Goal: Transaction & Acquisition: Obtain resource

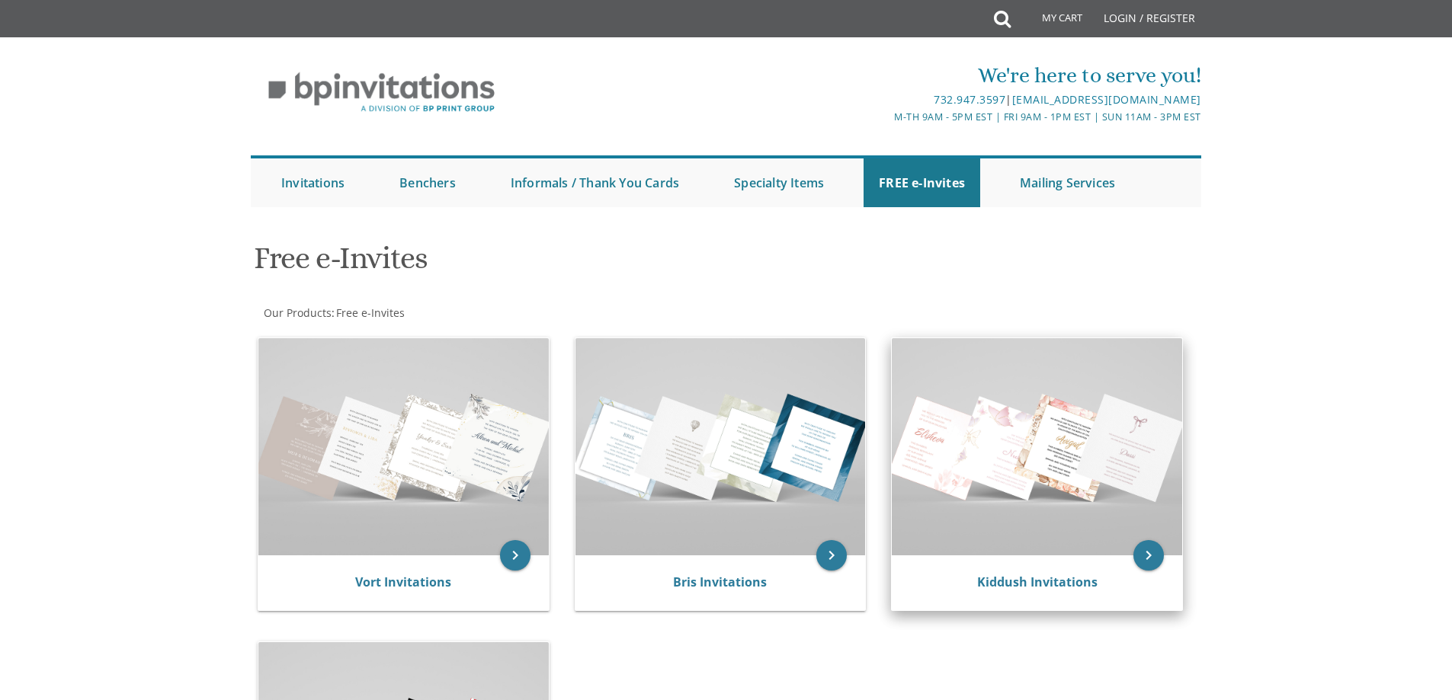
click at [1043, 460] on img at bounding box center [1037, 446] width 290 height 217
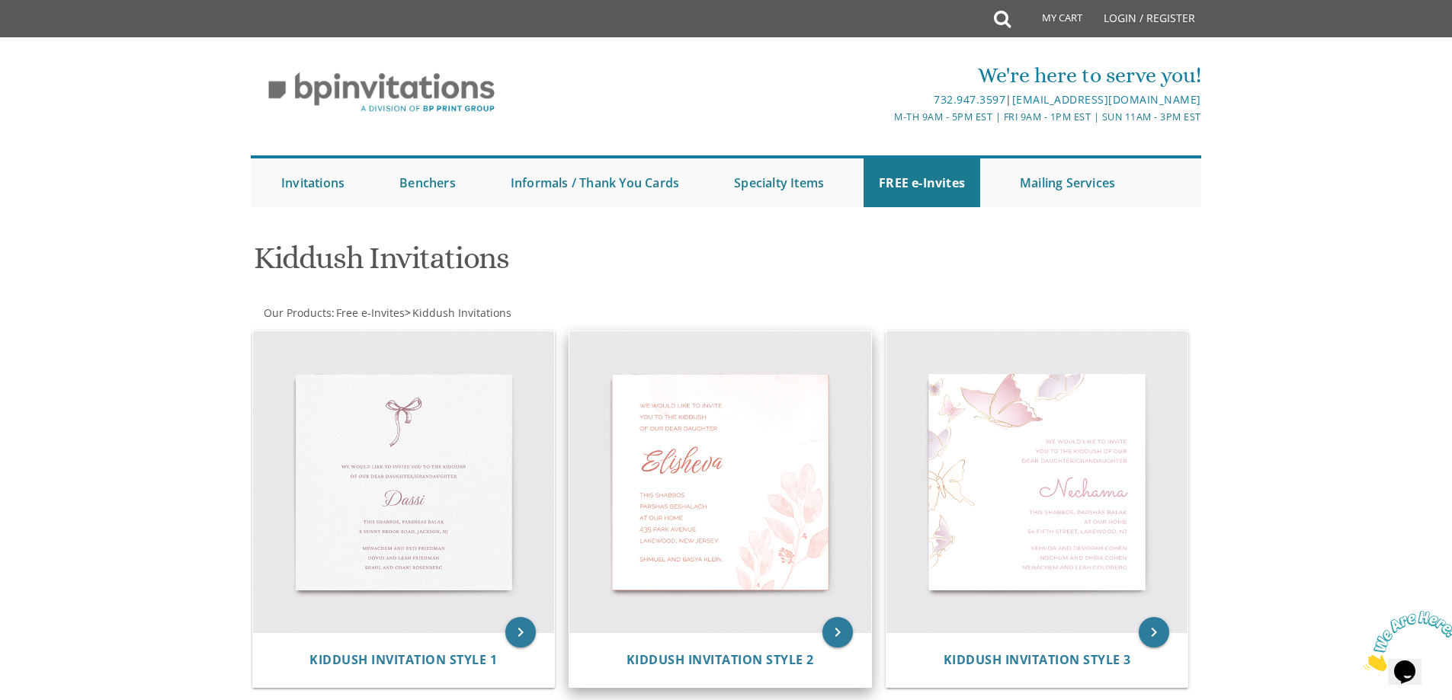
click at [744, 454] on img at bounding box center [720, 483] width 302 height 302
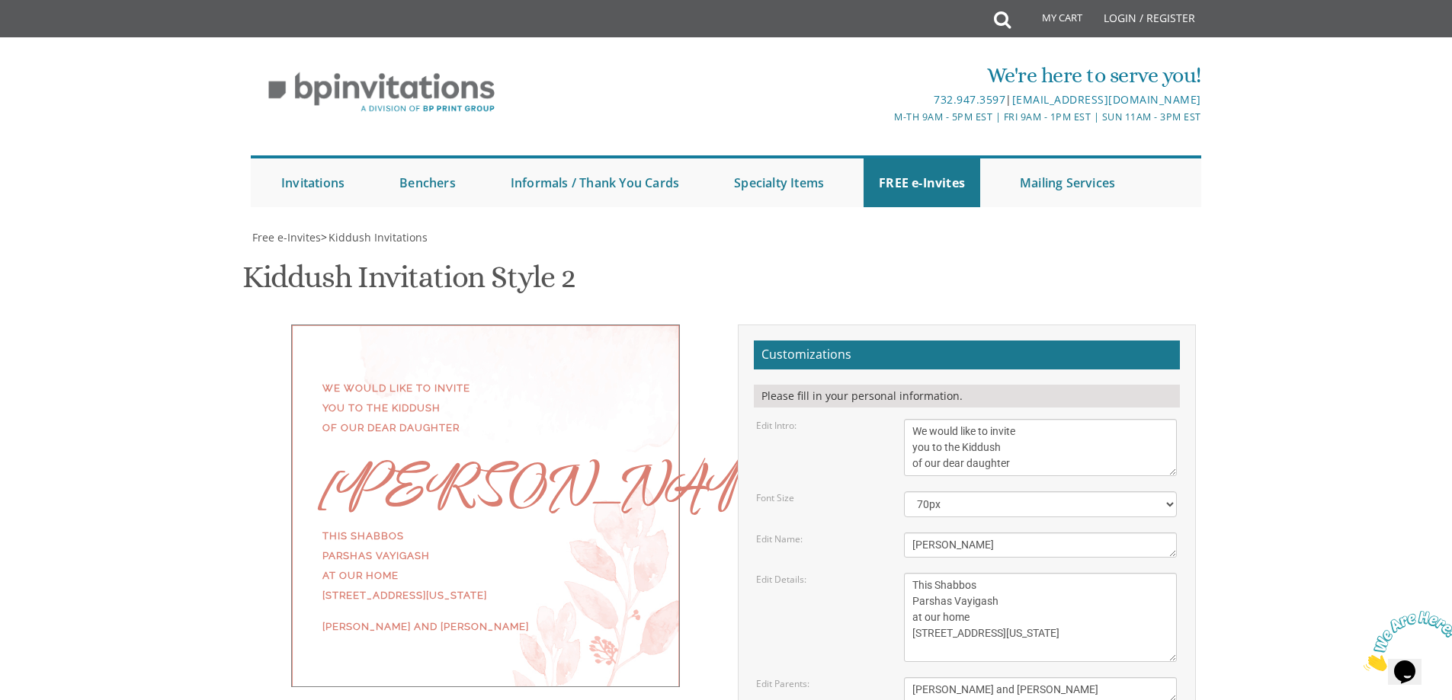
click at [1015, 466] on textarea "We would like to invite you to the Kiddush of our dear daughter" at bounding box center [1040, 447] width 273 height 57
type textarea "We would like to invite you to the Kiddush of our dear daughter/granddaughter"
click at [981, 543] on textarea "[PERSON_NAME]" at bounding box center [1040, 545] width 273 height 25
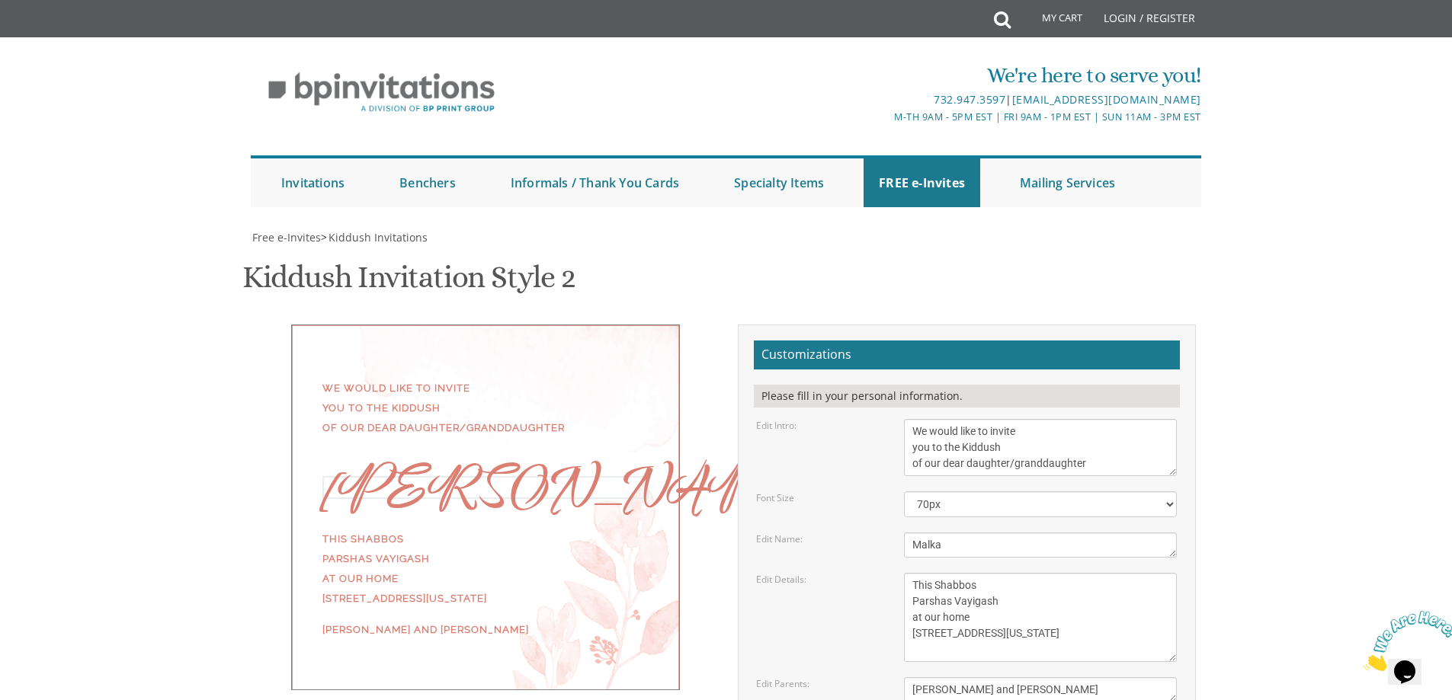
type textarea "Malka"
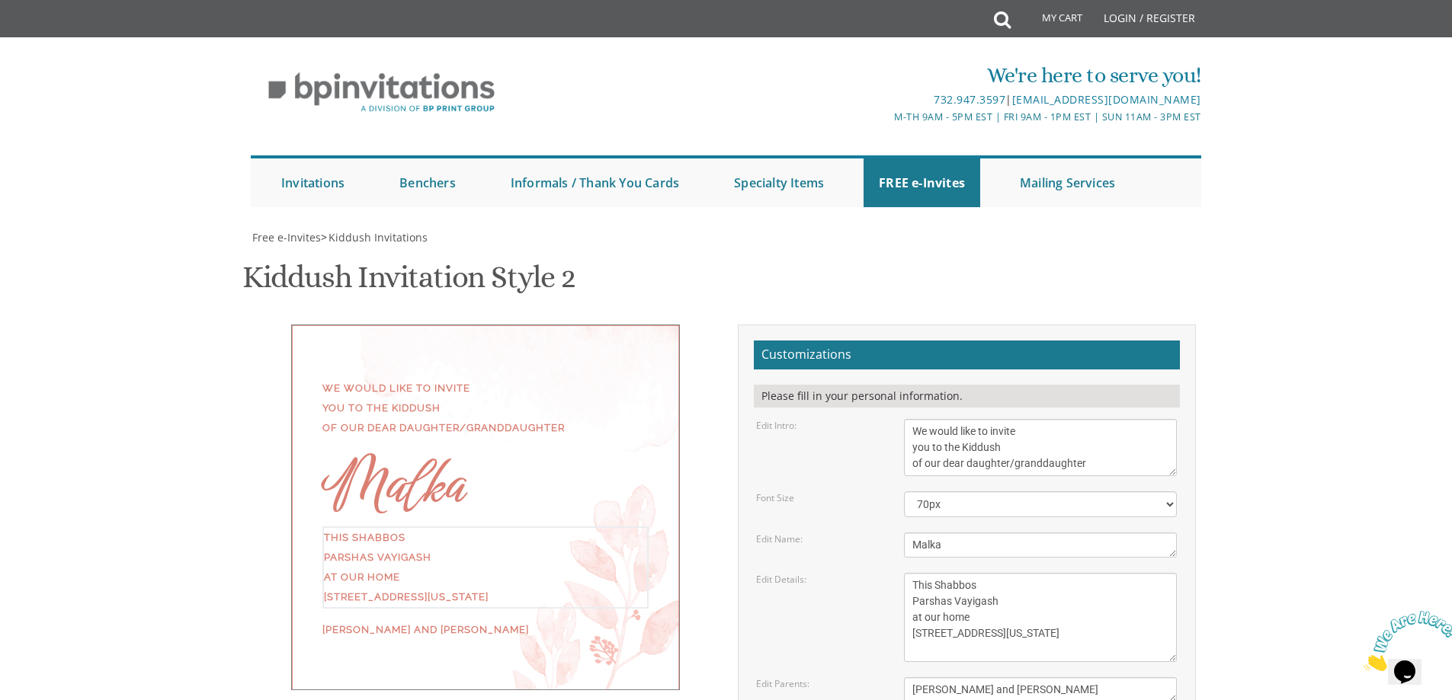
click at [1015, 582] on textarea "This Shabbos Parshas Vayigash at our home [STREET_ADDRESS][US_STATE]" at bounding box center [1040, 617] width 273 height 89
click at [972, 604] on textarea "This Shabbos Parshas Vayigash at our home [STREET_ADDRESS][US_STATE]" at bounding box center [1040, 617] width 273 height 89
drag, startPoint x: 979, startPoint y: 616, endPoint x: 926, endPoint y: 621, distance: 52.9
click at [926, 621] on textarea "This Shabbos Parshas Vayigash at our home [STREET_ADDRESS][US_STATE]" at bounding box center [1040, 617] width 273 height 89
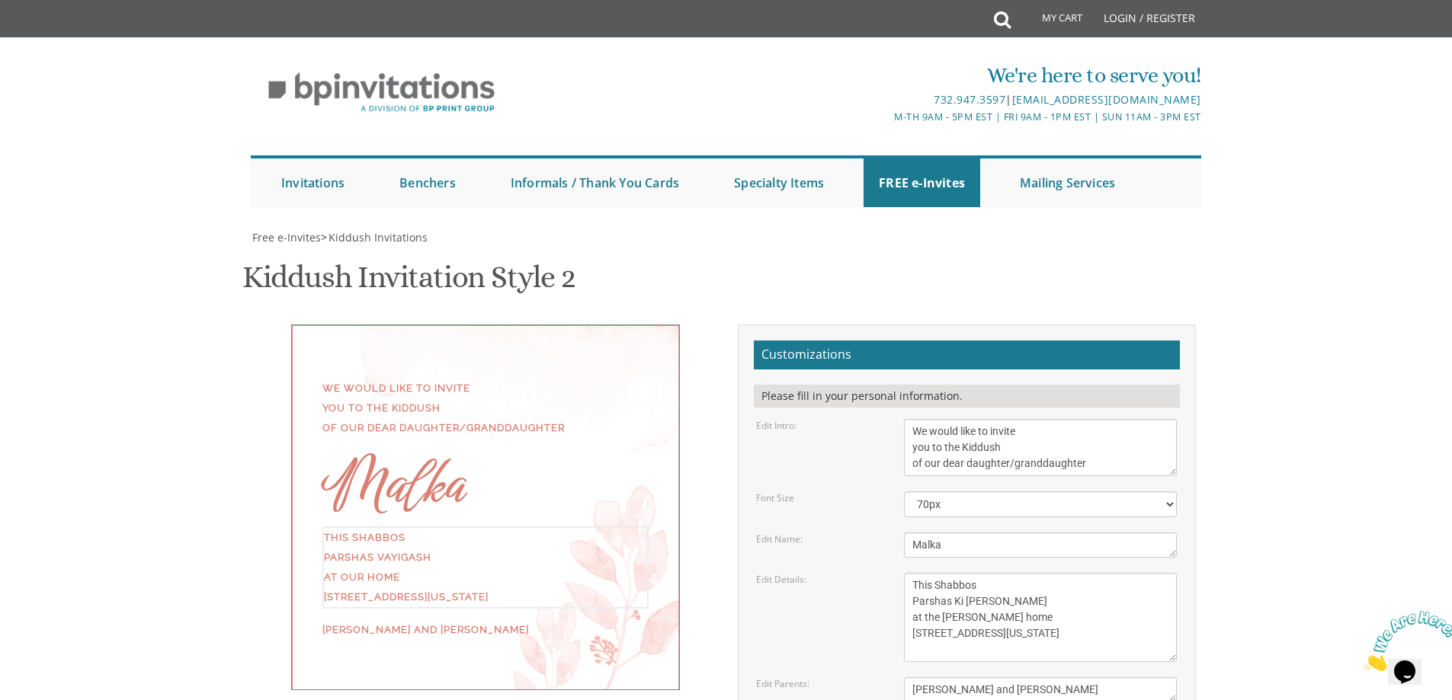
drag, startPoint x: 1027, startPoint y: 630, endPoint x: 903, endPoint y: 640, distance: 123.9
click at [903, 640] on div "This Shabbos Parshas Vayigash at our home [STREET_ADDRESS][US_STATE]" at bounding box center [1040, 617] width 296 height 89
click at [976, 650] on textarea "This Shabbos Parshas Vayigash at our home [STREET_ADDRESS][US_STATE]" at bounding box center [1040, 617] width 273 height 89
click at [929, 637] on textarea "This Shabbos Parshas Vayigash at our home [STREET_ADDRESS][US_STATE]" at bounding box center [1040, 617] width 273 height 89
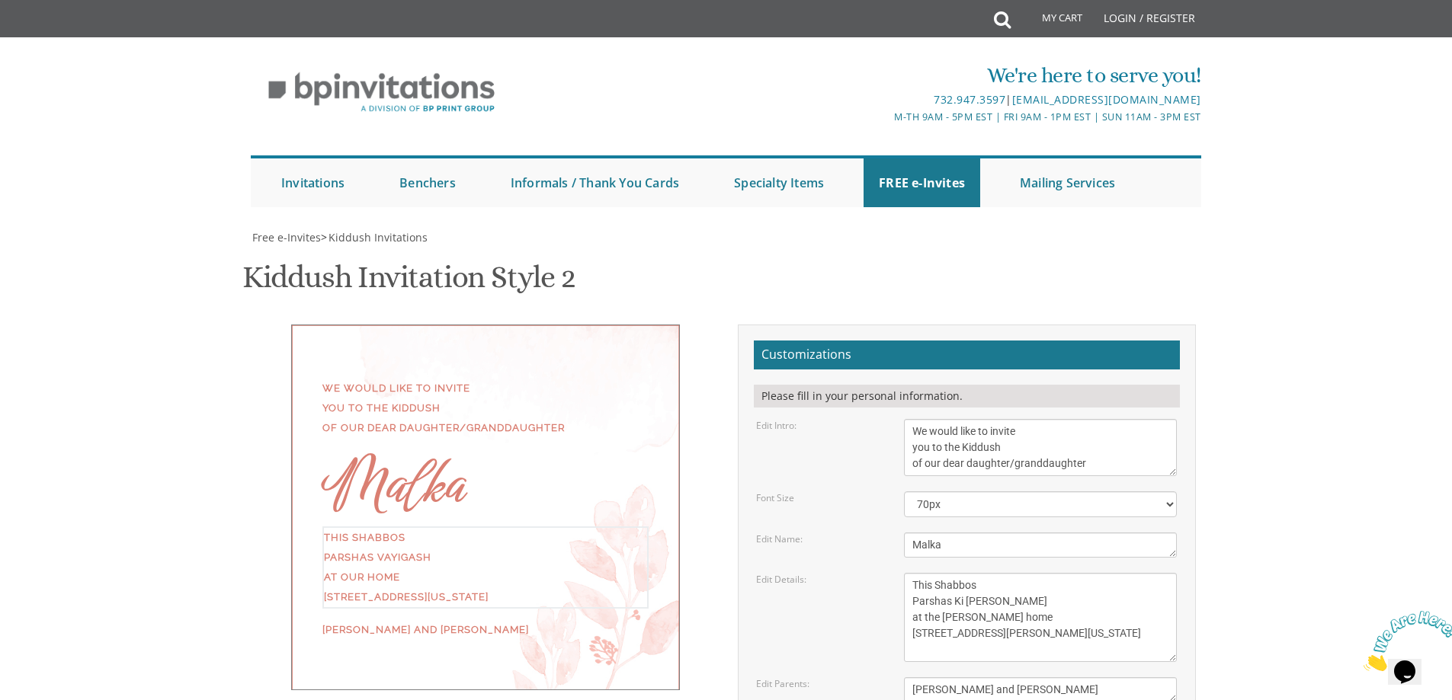
click at [941, 633] on textarea "This Shabbos Parshas Vayigash at our home [STREET_ADDRESS][US_STATE]" at bounding box center [1040, 617] width 273 height 89
click at [948, 656] on textarea "This Shabbos Parshas Vayigash at our home [STREET_ADDRESS][US_STATE]" at bounding box center [1040, 617] width 273 height 89
type textarea "This Shabbos Parshas Ki [PERSON_NAME] at the [PERSON_NAME] home [STREET_ADDRESS…"
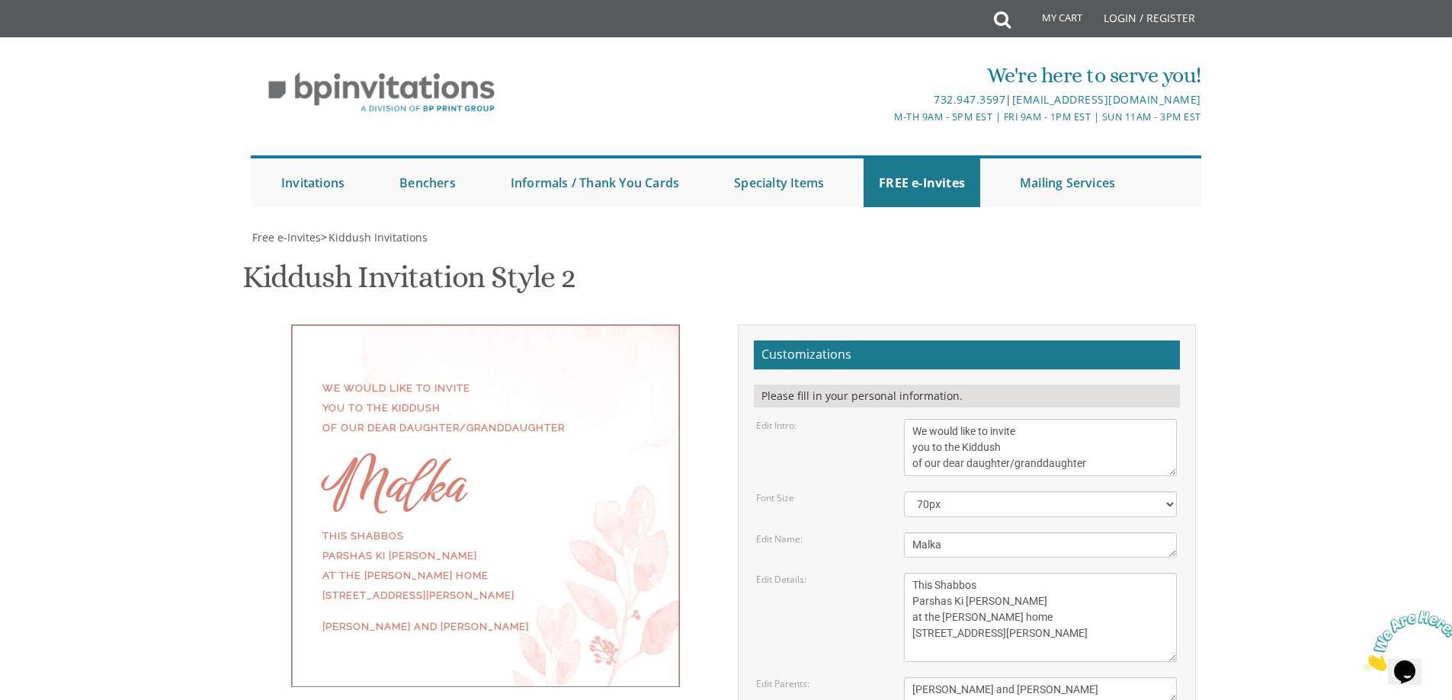
click at [867, 639] on div "Edit Details: This Shabbos Parshas Vayigash at our home [STREET_ADDRESS][US_STA…" at bounding box center [967, 617] width 444 height 89
click at [1075, 678] on textarea "[PERSON_NAME] and [PERSON_NAME]" at bounding box center [1040, 690] width 273 height 25
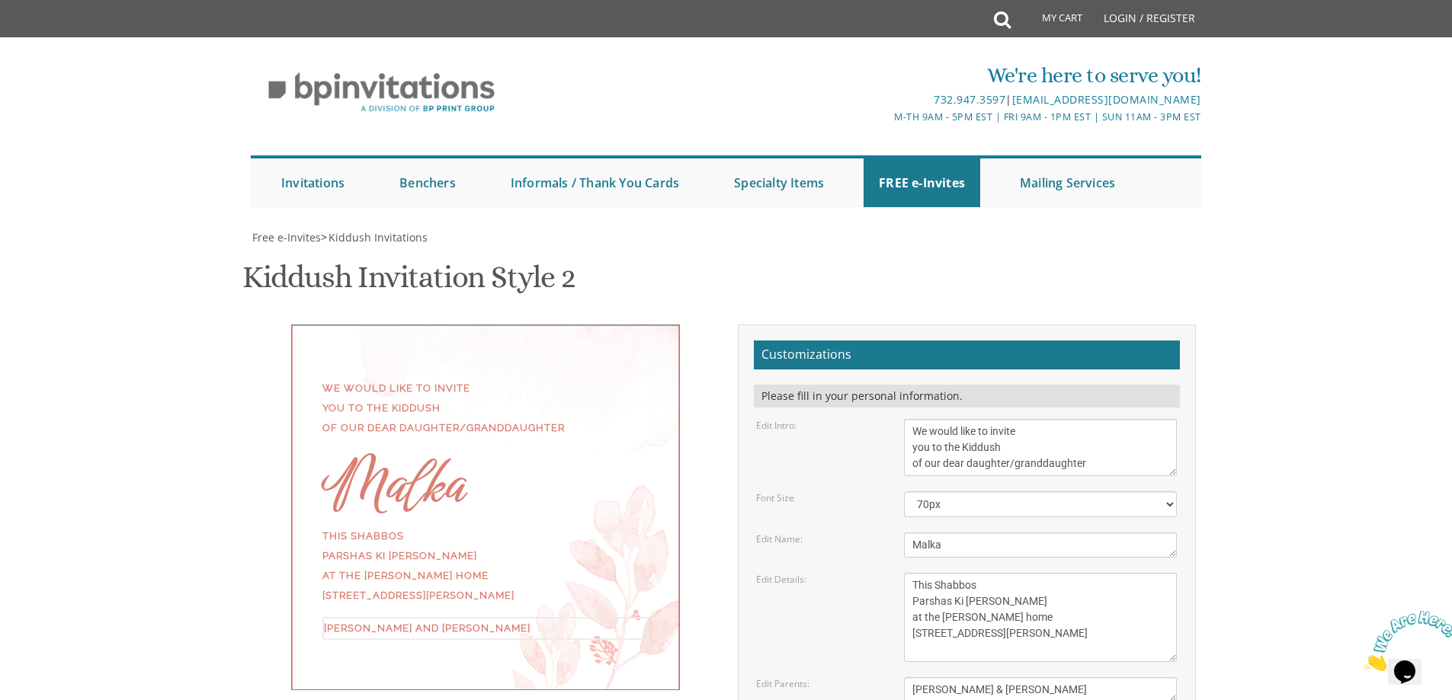
click at [992, 678] on textarea "[PERSON_NAME] and [PERSON_NAME]" at bounding box center [1040, 690] width 273 height 25
click at [1096, 678] on textarea "[PERSON_NAME] and [PERSON_NAME]" at bounding box center [1040, 690] width 273 height 25
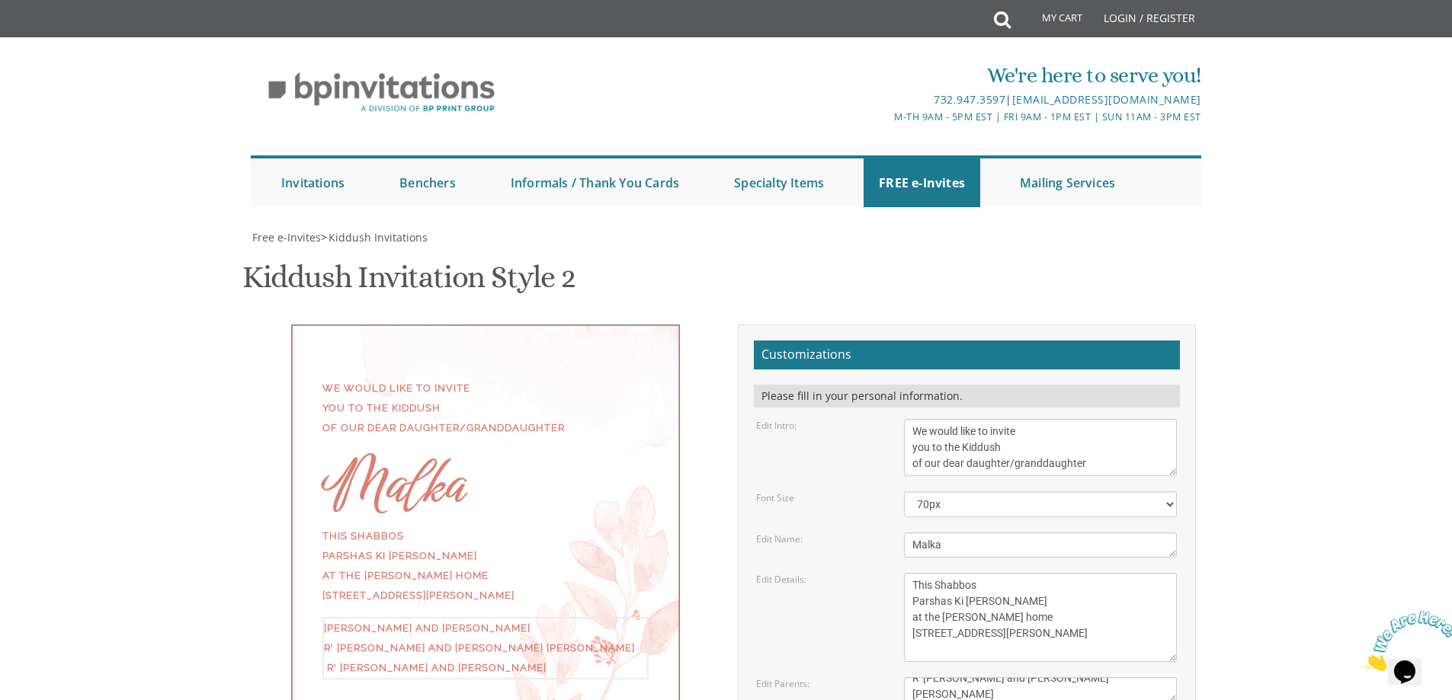
click at [920, 678] on textarea "[PERSON_NAME] and [PERSON_NAME]" at bounding box center [1040, 690] width 273 height 25
click at [1307, 424] on body "My Cart Total: View Cart Item(s) Submit My Cart Total: View Cart Item(s) Login …" at bounding box center [726, 634] width 1452 height 1269
click at [914, 678] on textarea "[PERSON_NAME] and [PERSON_NAME]" at bounding box center [1040, 690] width 273 height 25
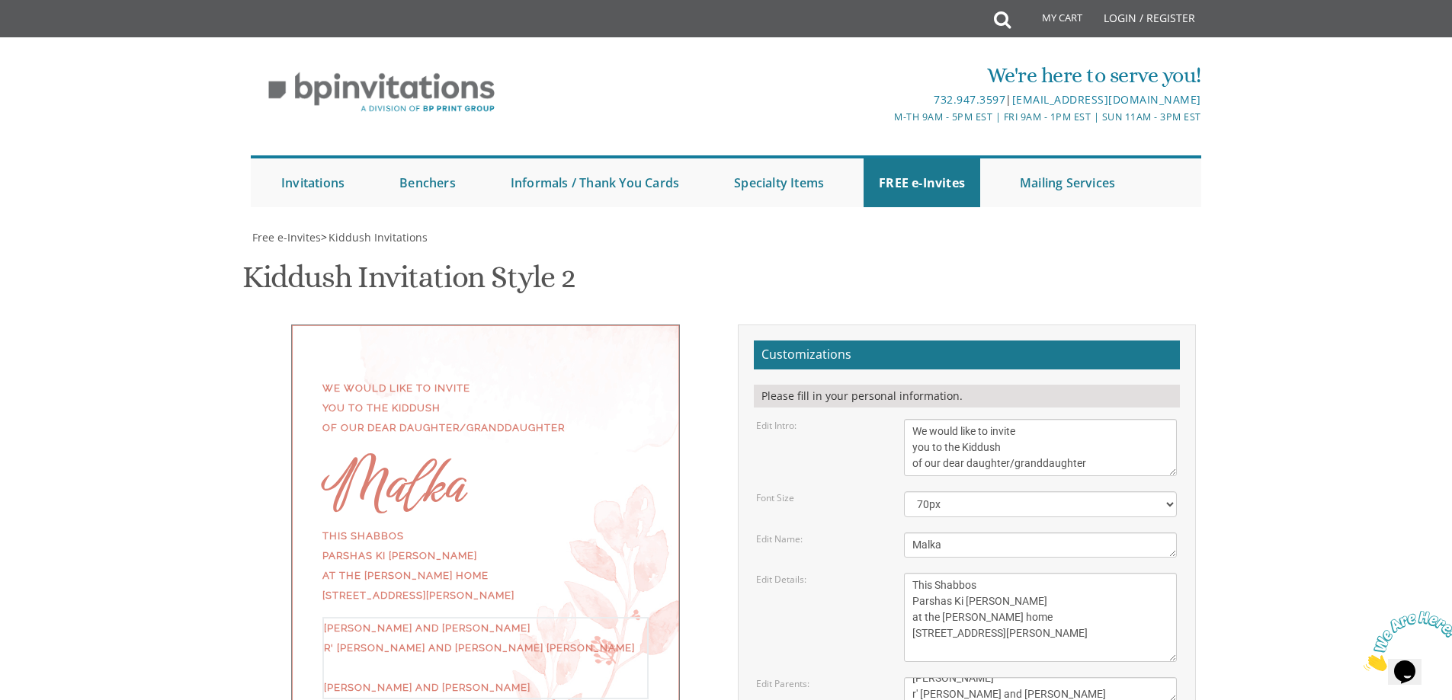
scroll to position [27, 0]
type textarea "[PERSON_NAME] and [PERSON_NAME] R' [PERSON_NAME] and [PERSON_NAME] [PERSON_NAME…"
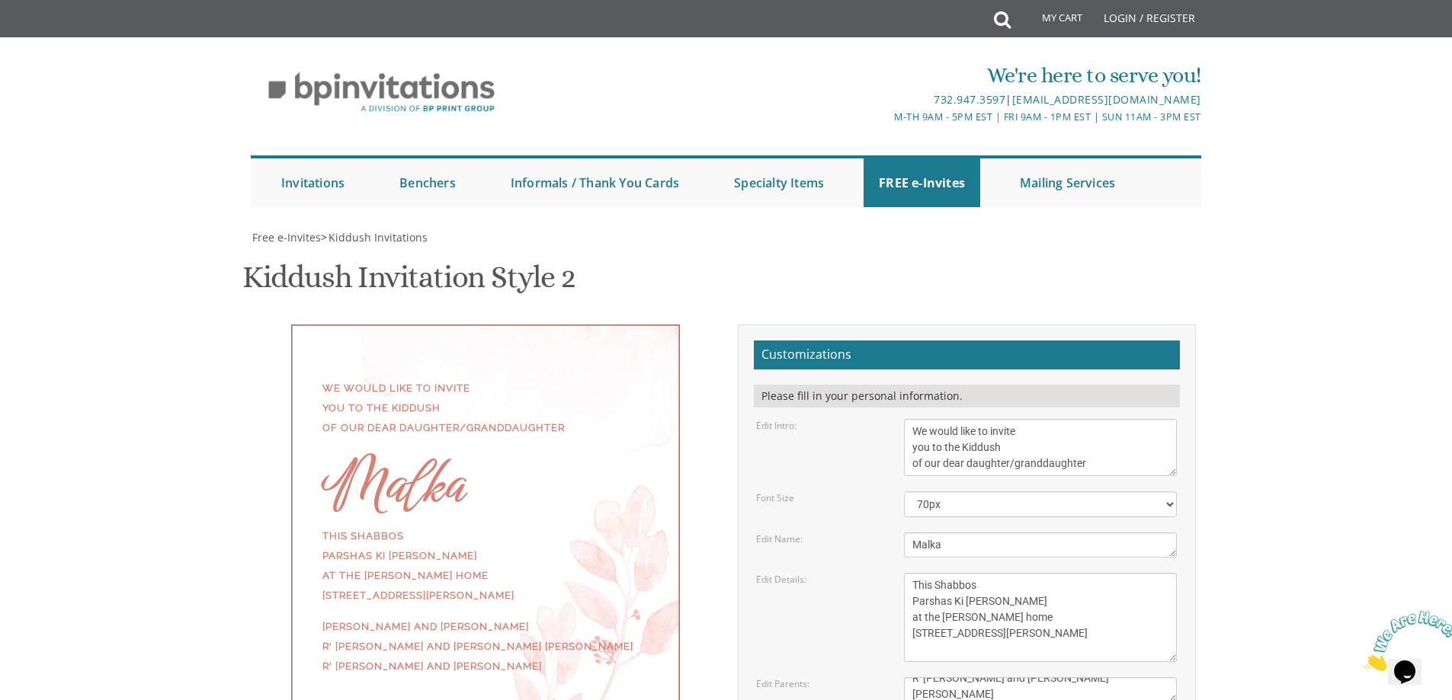
type input "[EMAIL_ADDRESS][DOMAIN_NAME]"
